Goal: Use online tool/utility: Utilize a website feature to perform a specific function

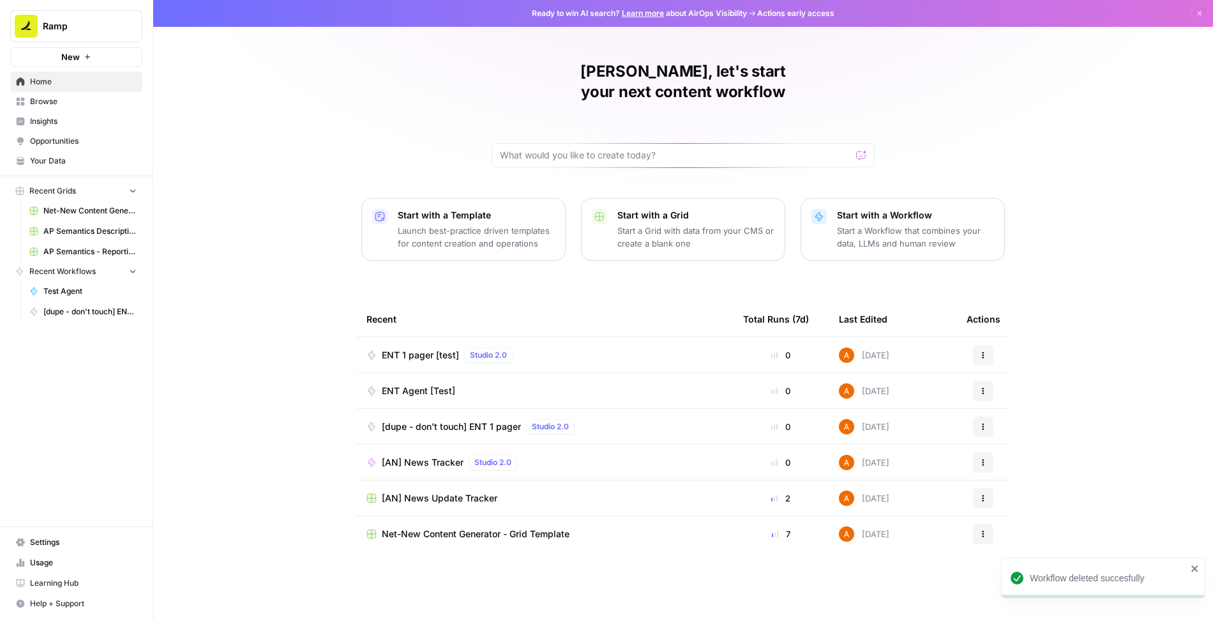
click at [57, 105] on span "Browse" at bounding box center [83, 101] width 107 height 11
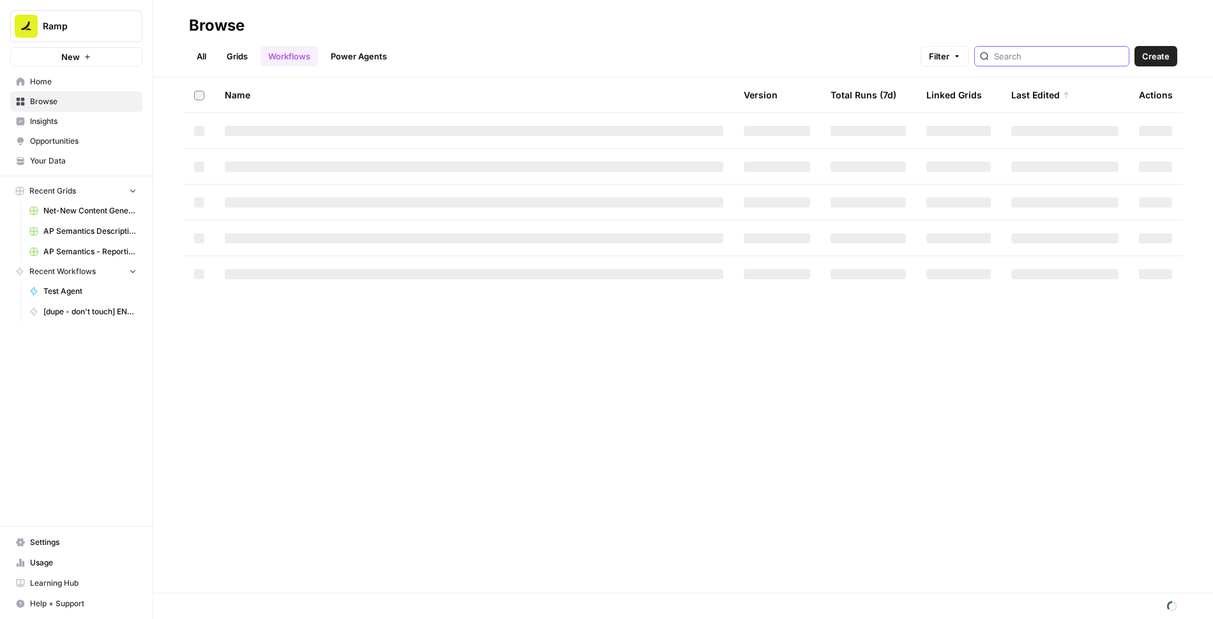
click at [1064, 58] on input "search" at bounding box center [1059, 56] width 130 height 13
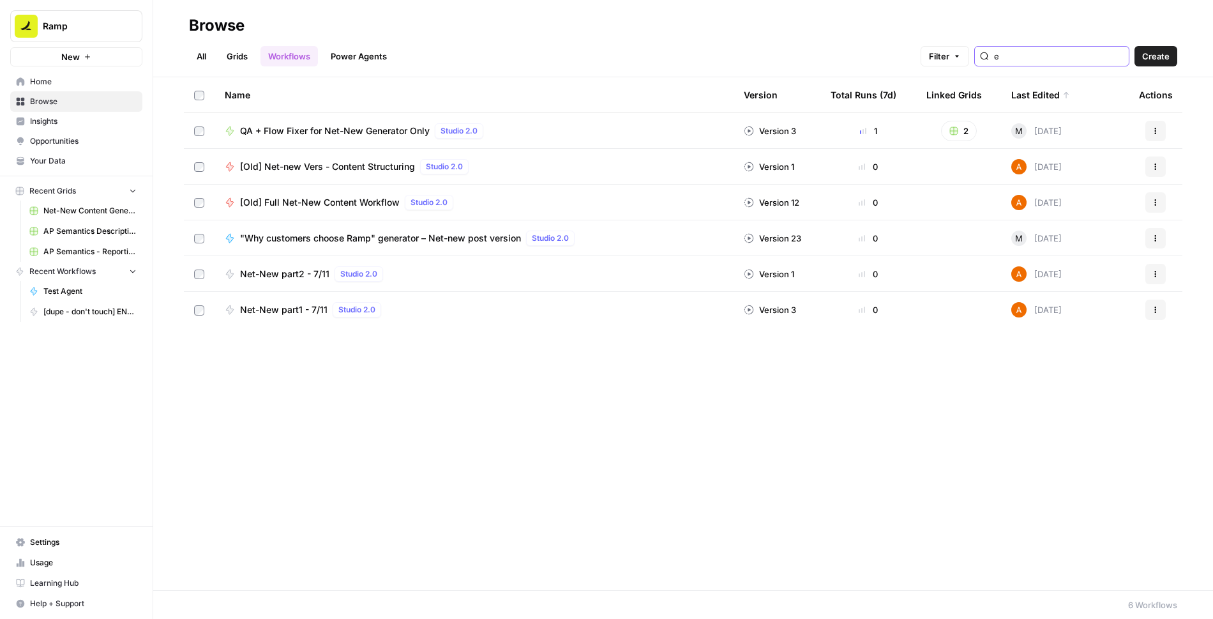
type input "e"
type input "net-new"
click at [241, 57] on link "Grids" at bounding box center [237, 56] width 36 height 20
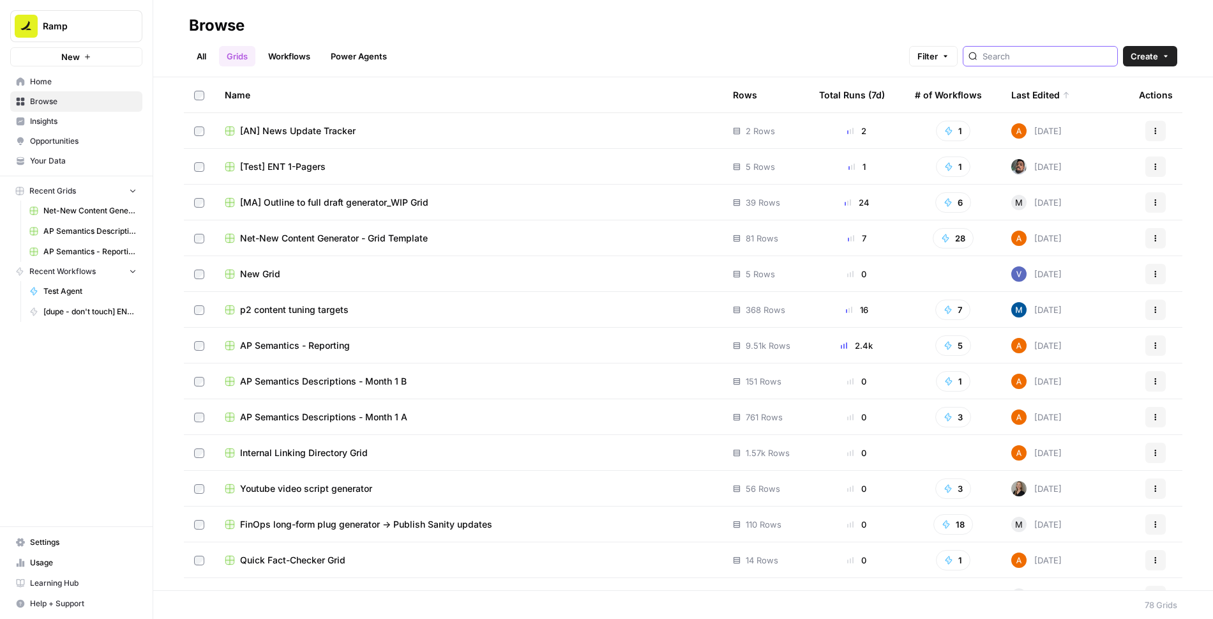
click at [1031, 54] on input "search" at bounding box center [1048, 56] width 130 height 13
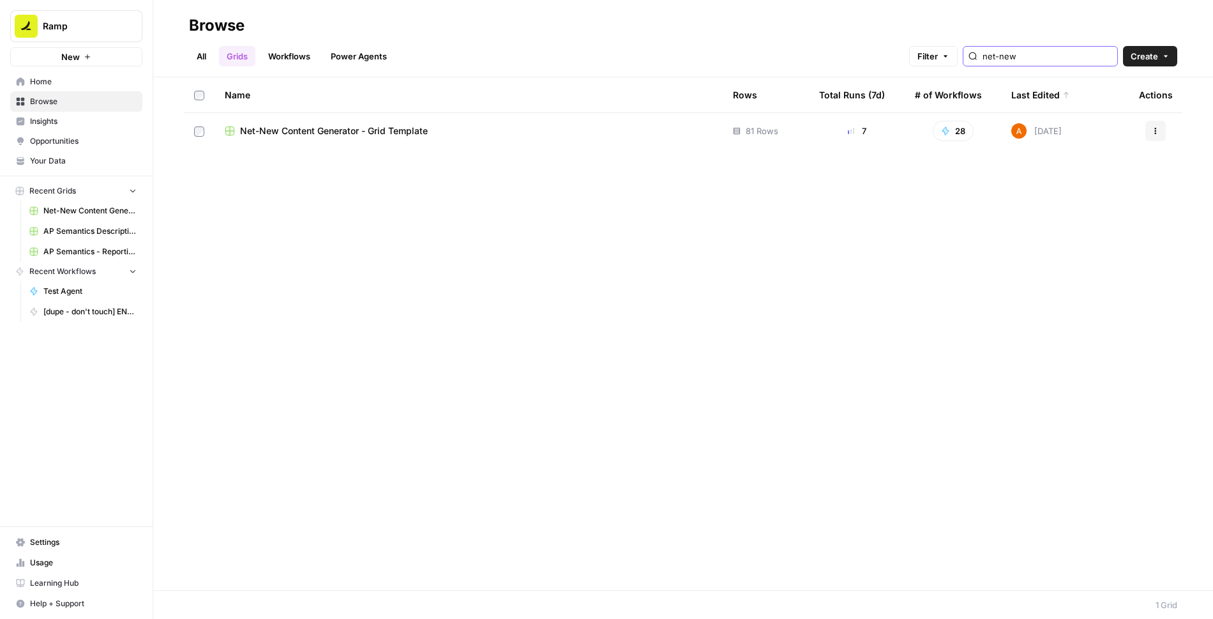
type input "net-new"
click at [339, 132] on span "Net-New Content Generator - Grid Template" at bounding box center [334, 131] width 188 height 13
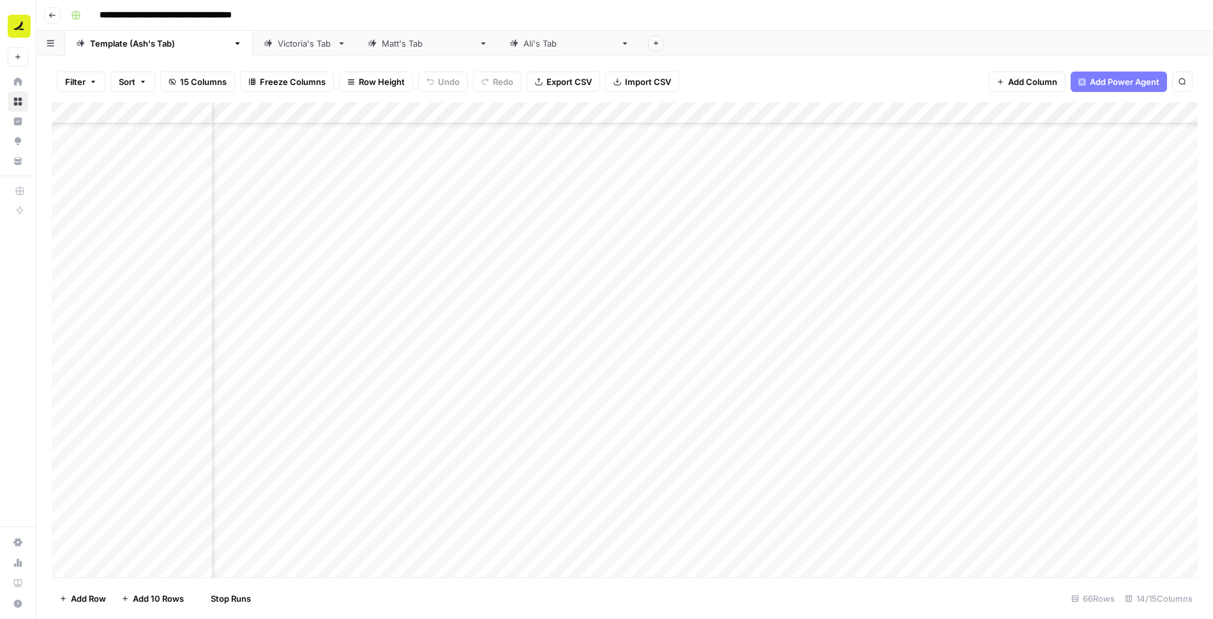
scroll to position [999, 610]
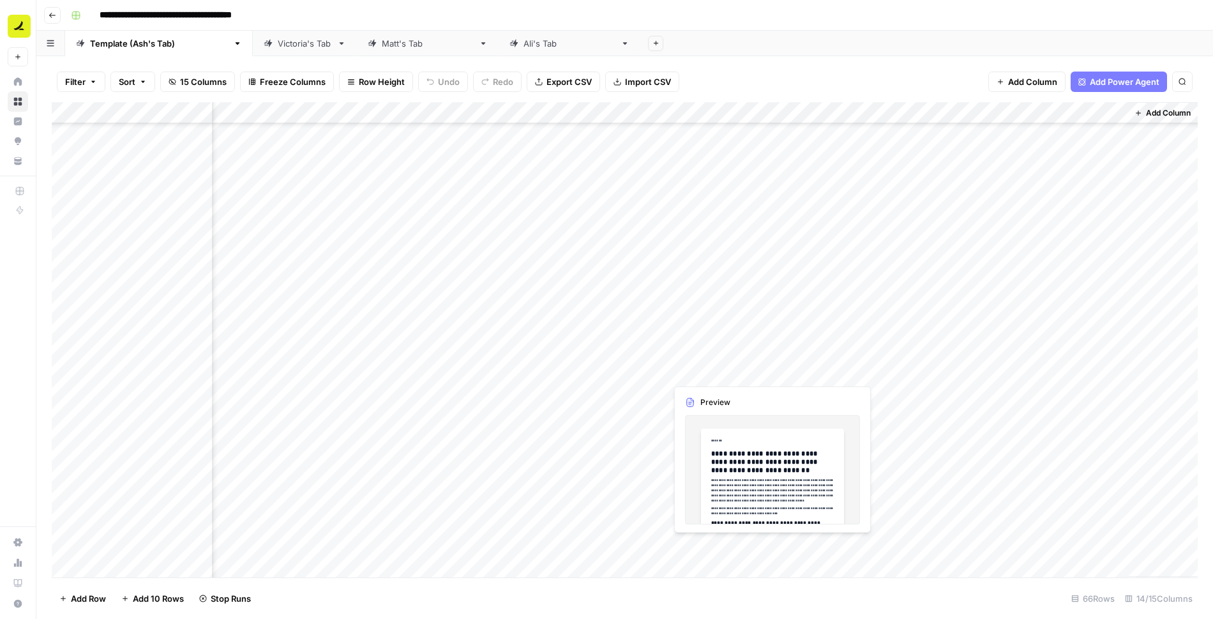
click at [722, 542] on div "Add Column" at bounding box center [625, 339] width 1146 height 475
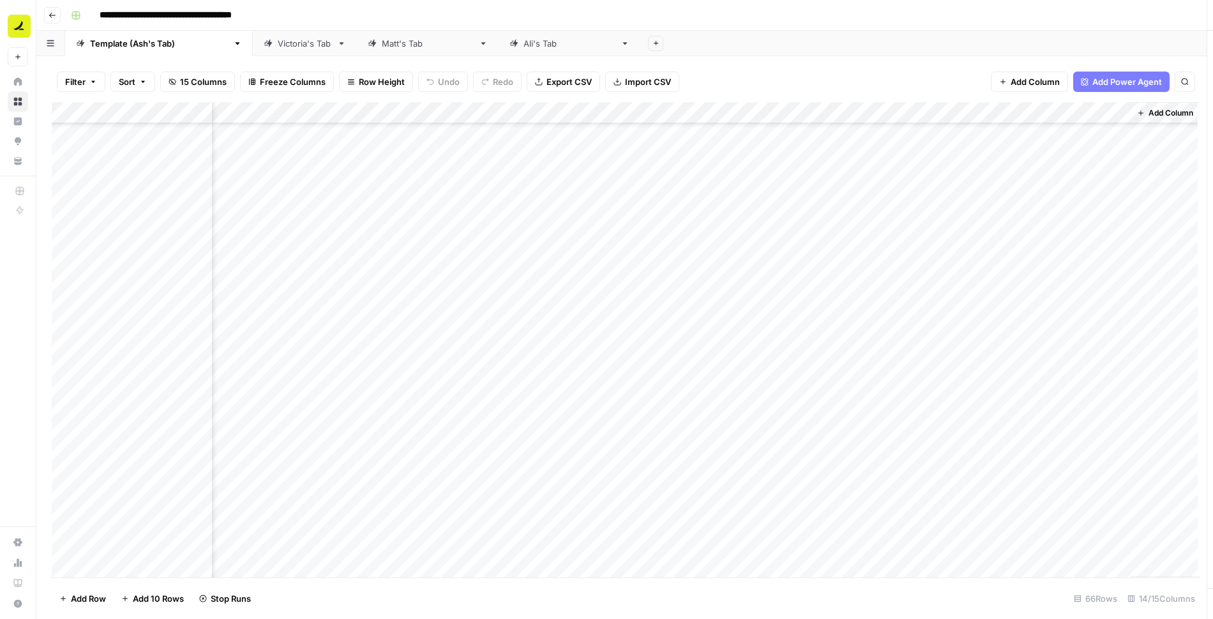
scroll to position [999, 607]
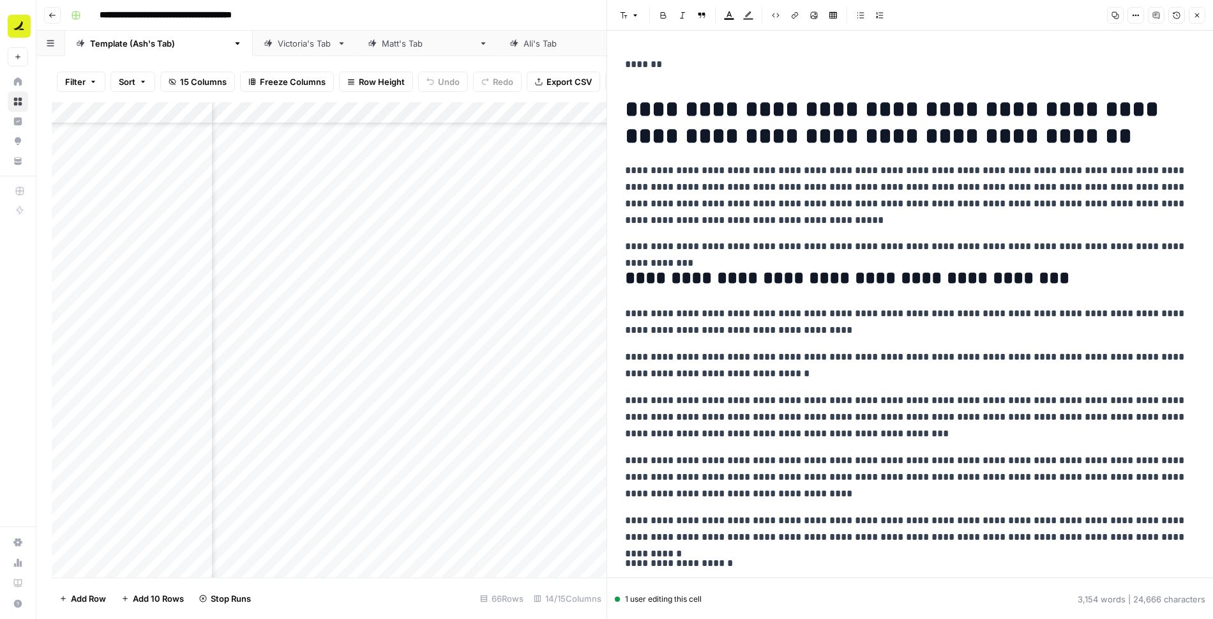
click at [1052, 140] on h1 "**********" at bounding box center [910, 123] width 570 height 54
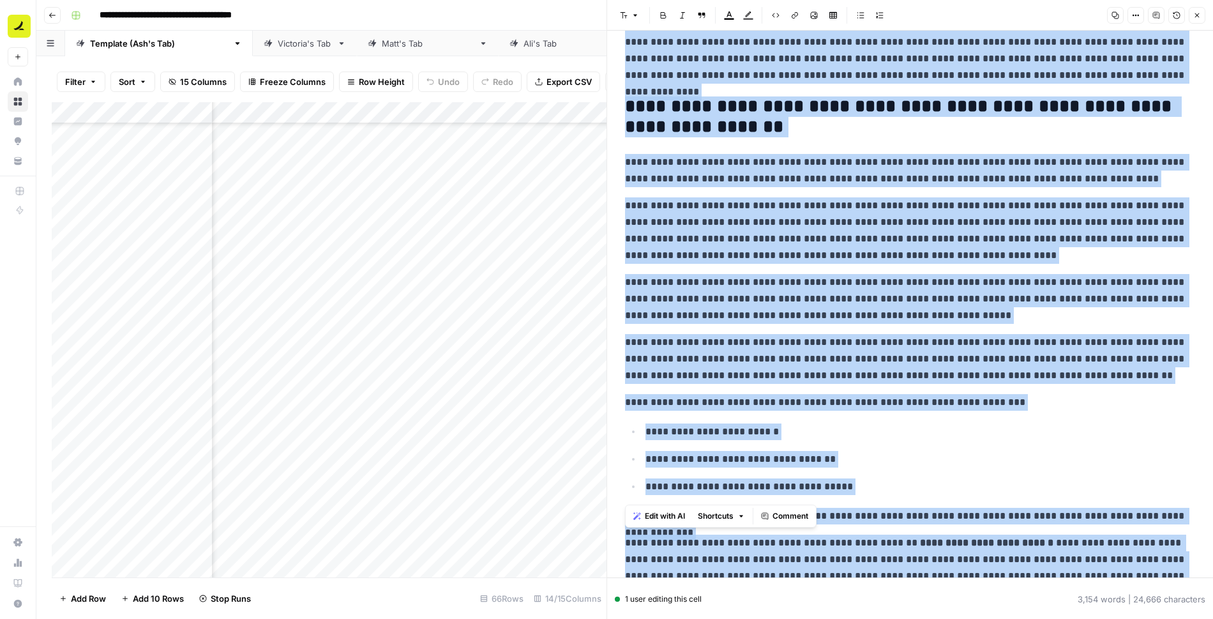
scroll to position [6409, 0]
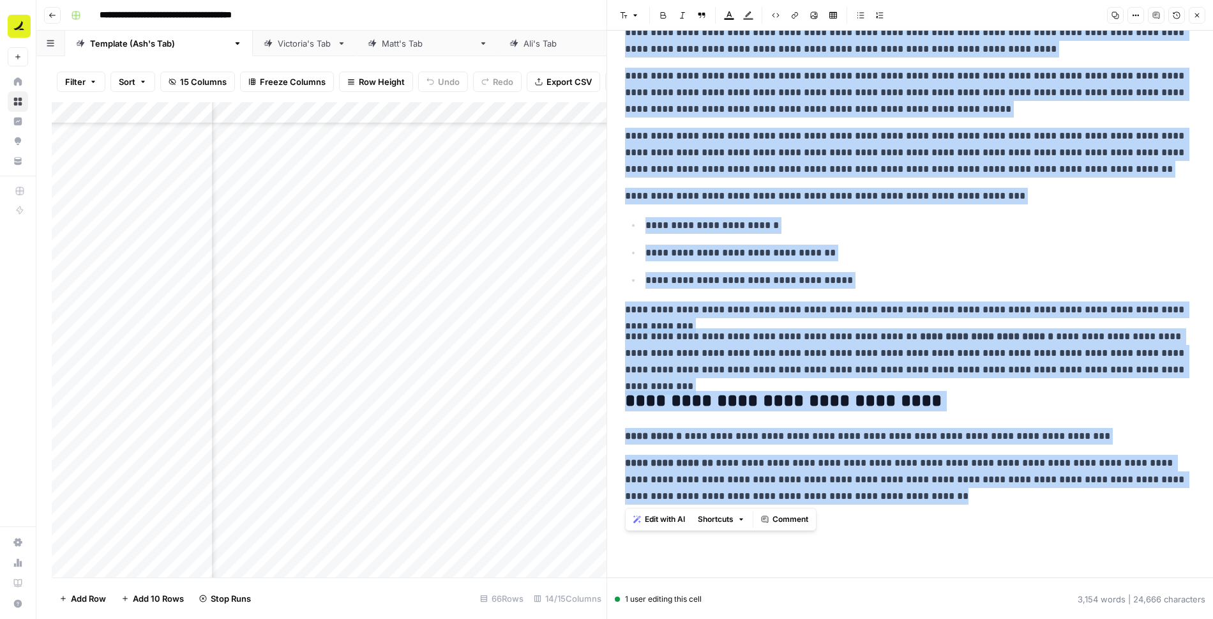
drag, startPoint x: 629, startPoint y: 104, endPoint x: 958, endPoint y: 499, distance: 513.7
copy div "**********"
